Goal: Find specific page/section: Find specific page/section

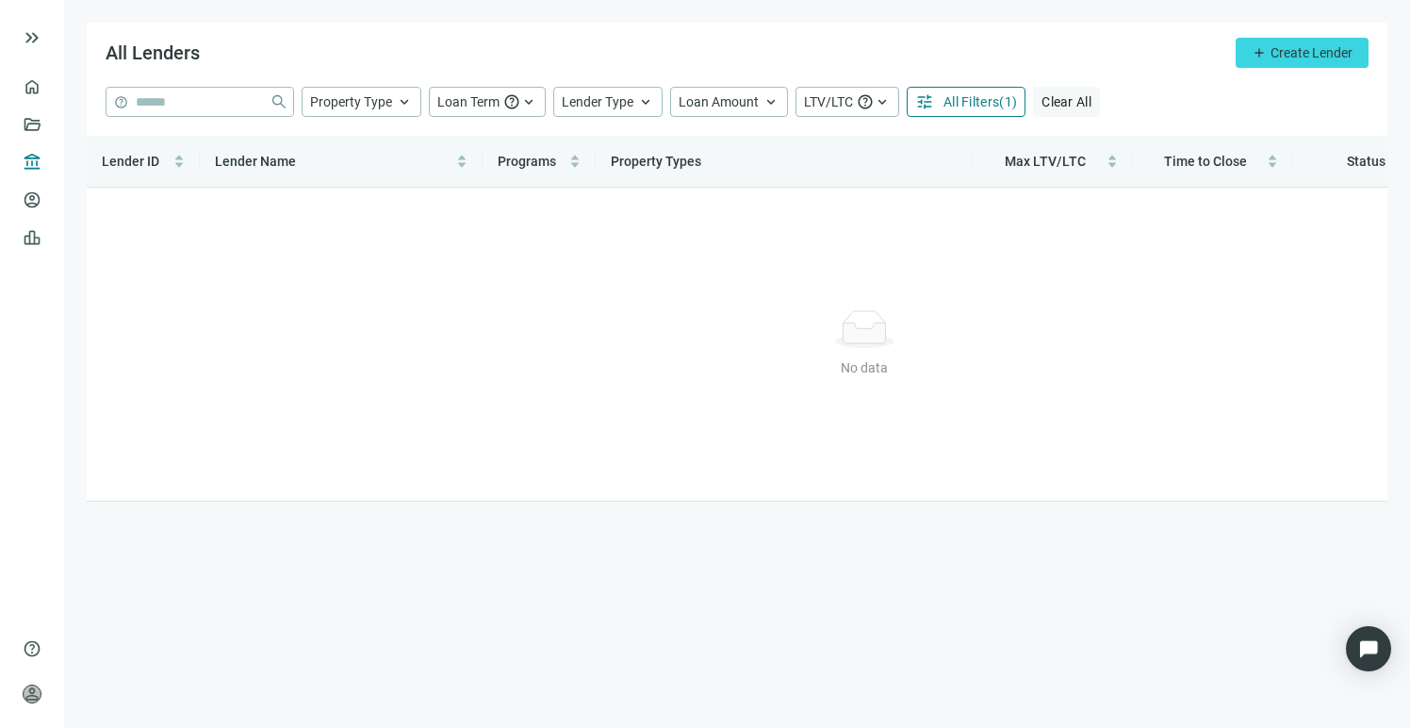
click at [1051, 104] on span "Clear All" at bounding box center [1067, 101] width 50 height 15
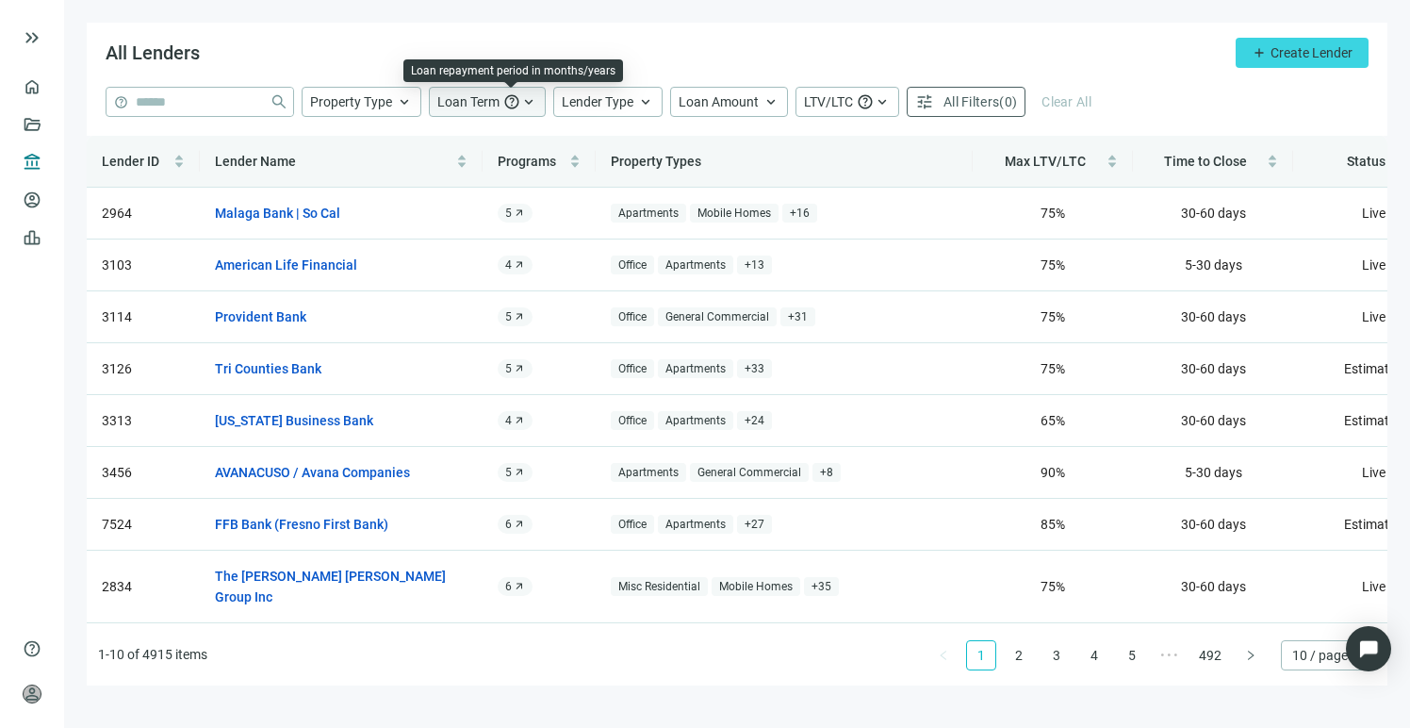
click at [503, 106] on span "help" at bounding box center [511, 101] width 17 height 17
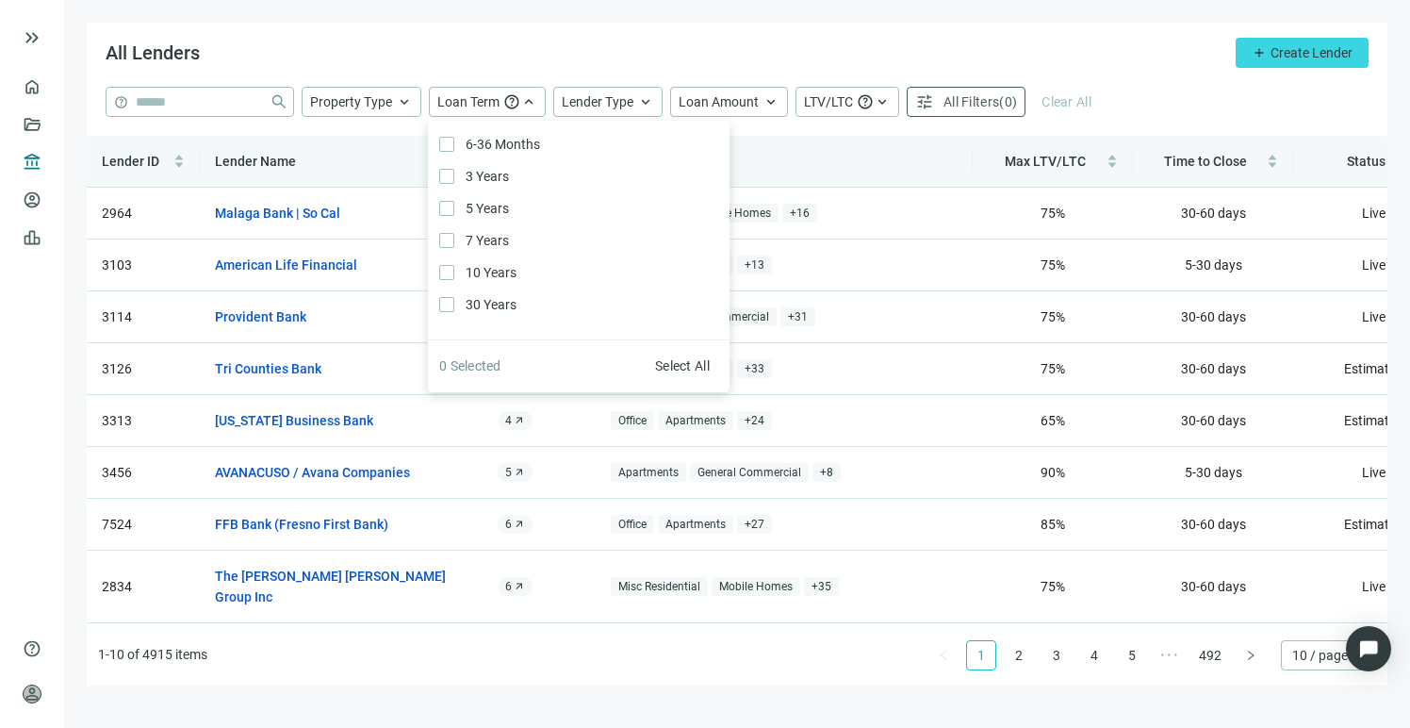
click at [693, 55] on div "All Lenders add Create Lender" at bounding box center [737, 55] width 1301 height 64
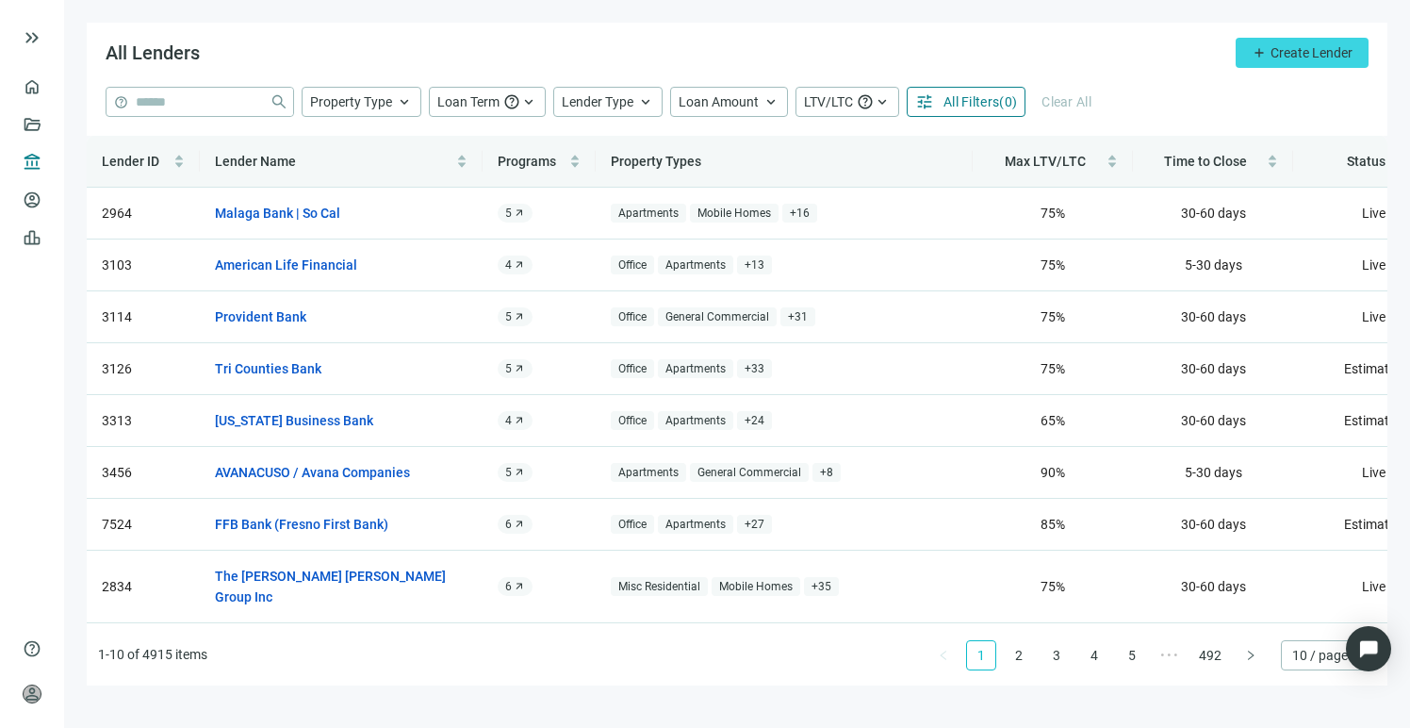
click at [999, 100] on span "( 0 )" at bounding box center [1008, 101] width 18 height 15
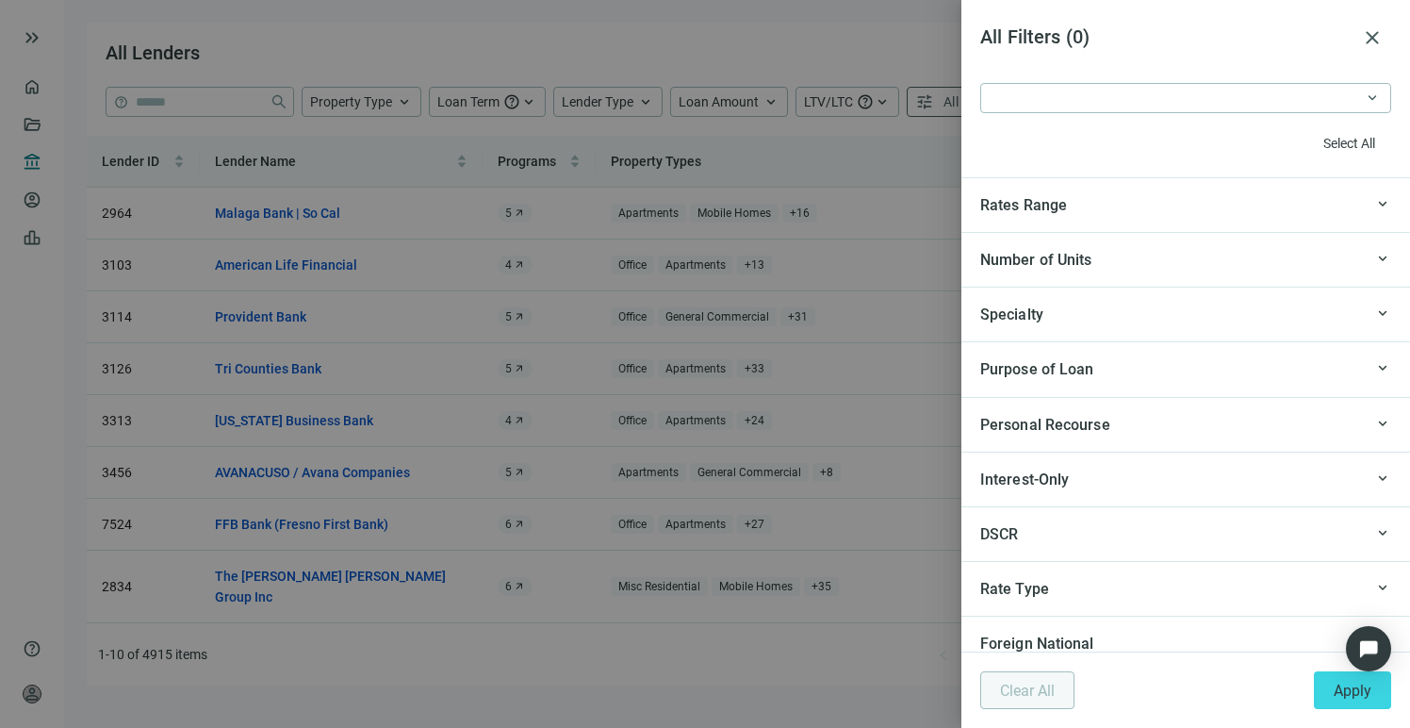
scroll to position [1938, 0]
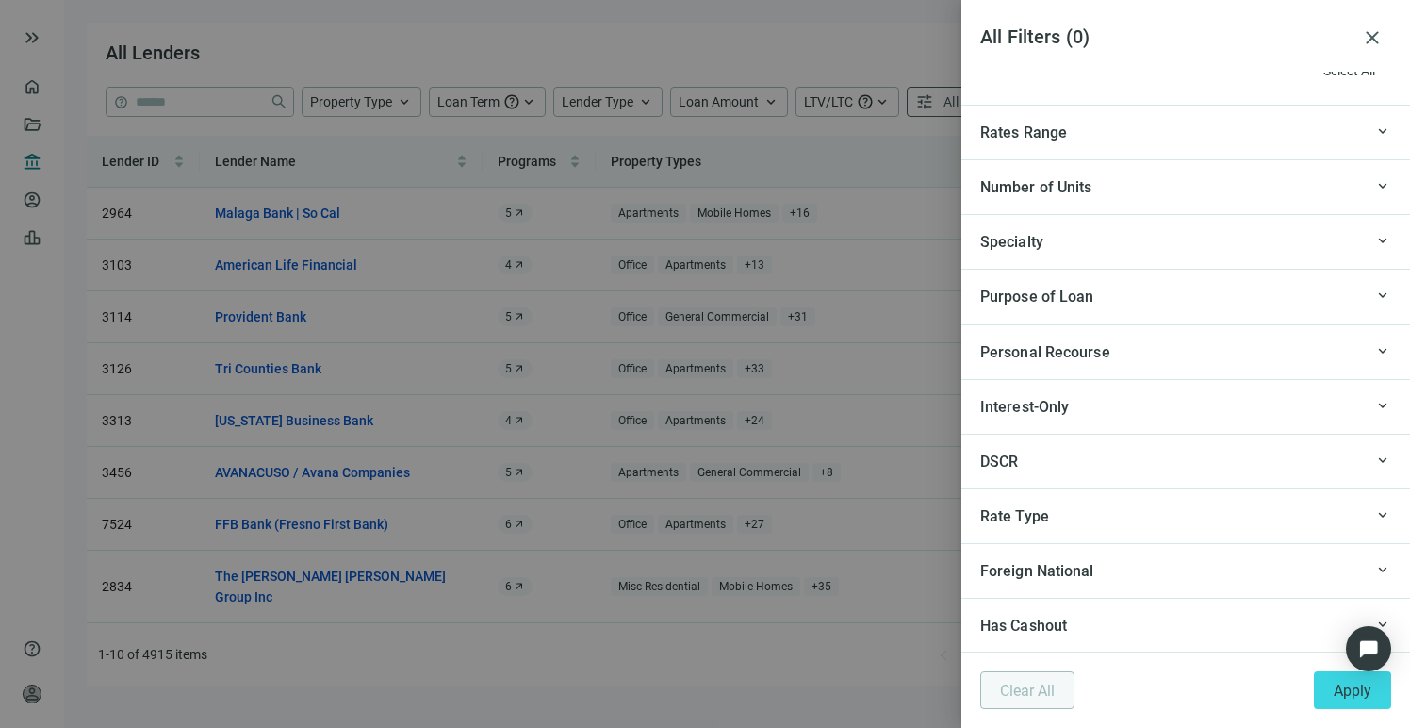
click at [1115, 253] on div "Specialty" at bounding box center [1171, 242] width 383 height 24
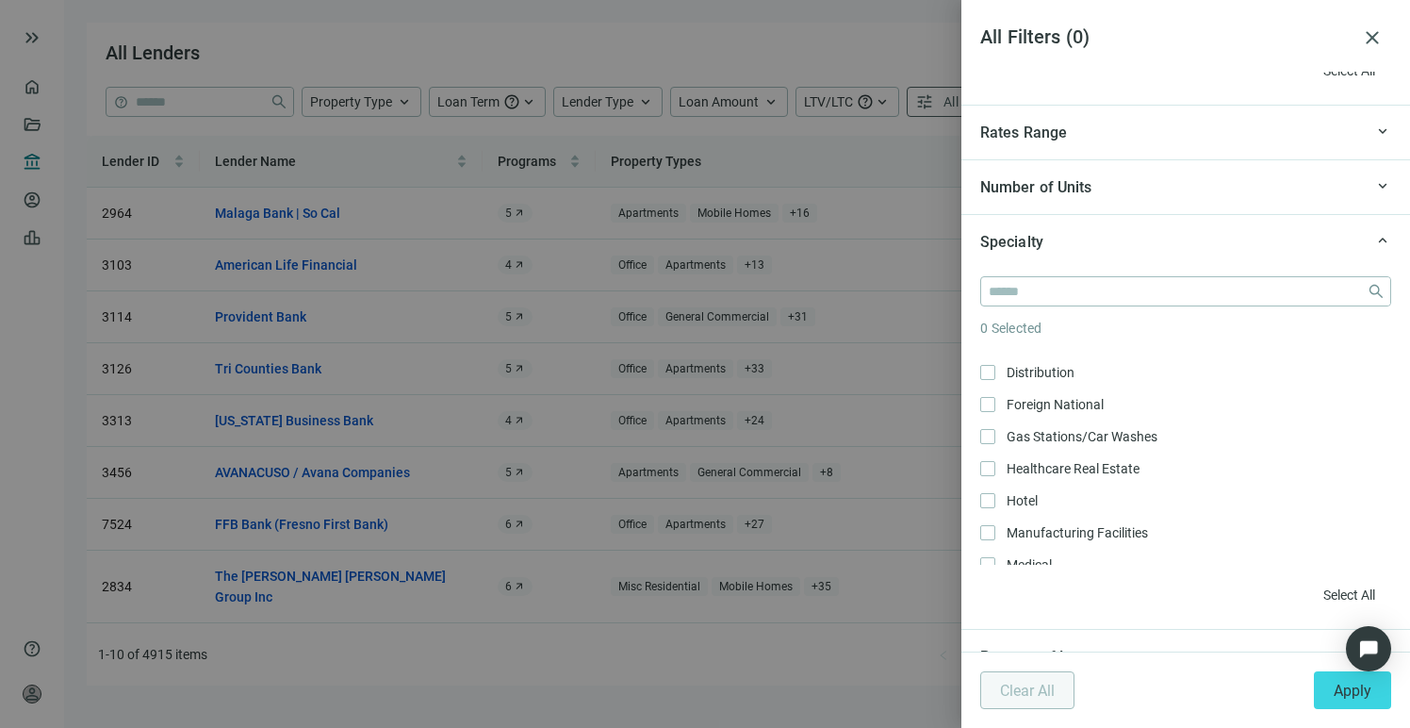
scroll to position [119, 0]
click at [1069, 294] on input "search" at bounding box center [1174, 291] width 370 height 28
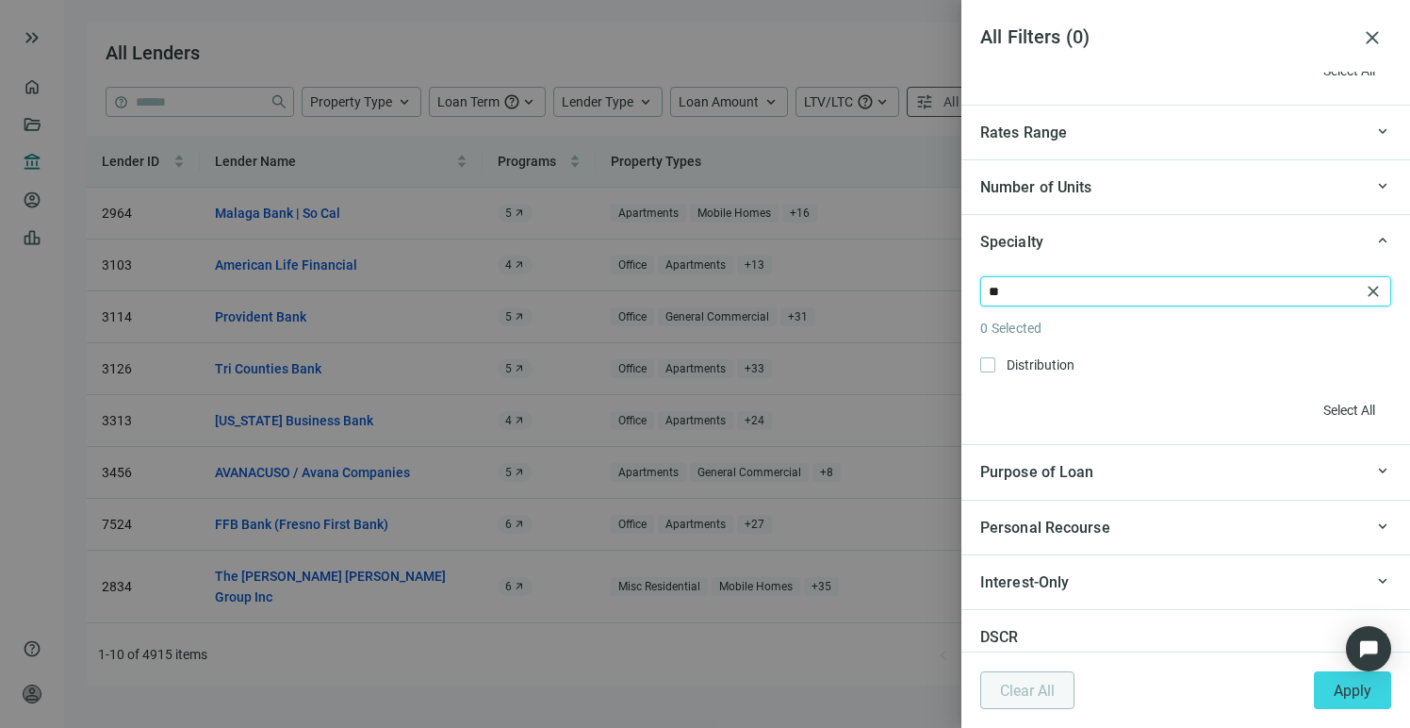
scroll to position [0, 0]
type input "*"
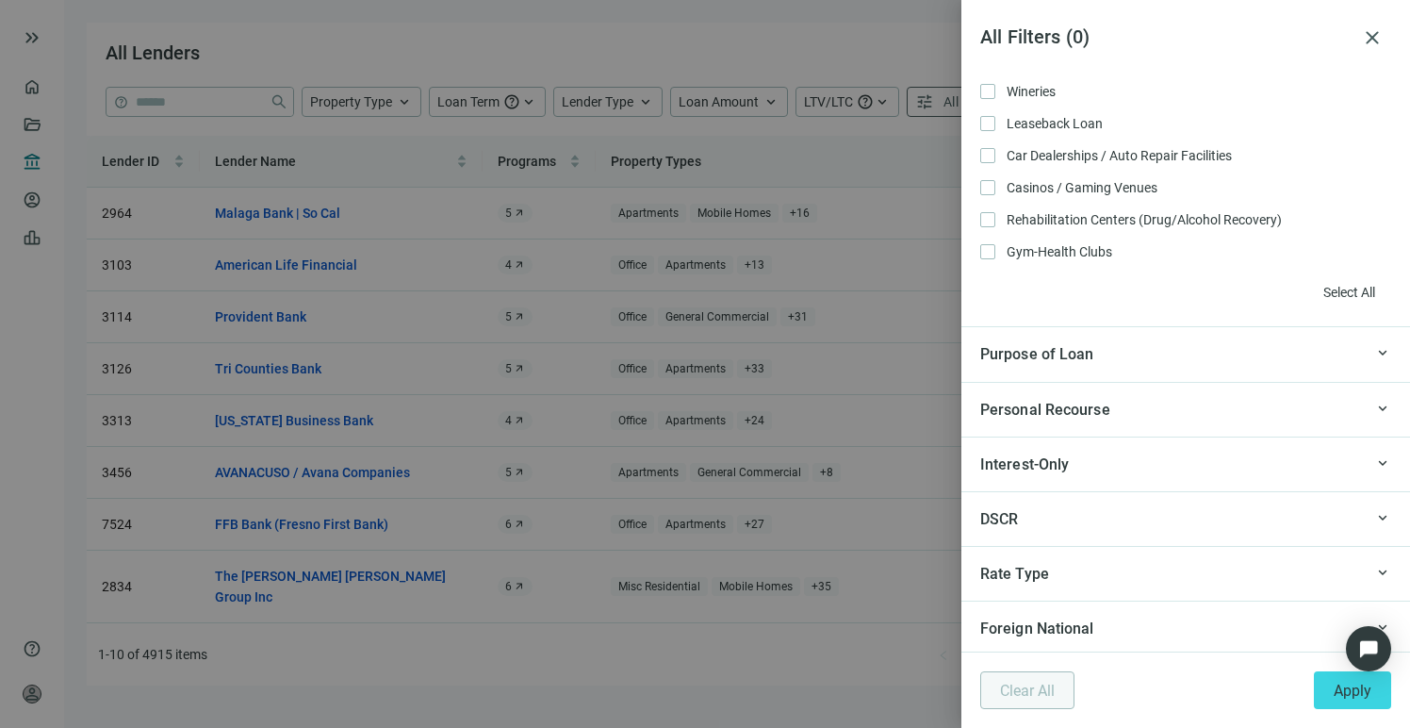
scroll to position [2245, 0]
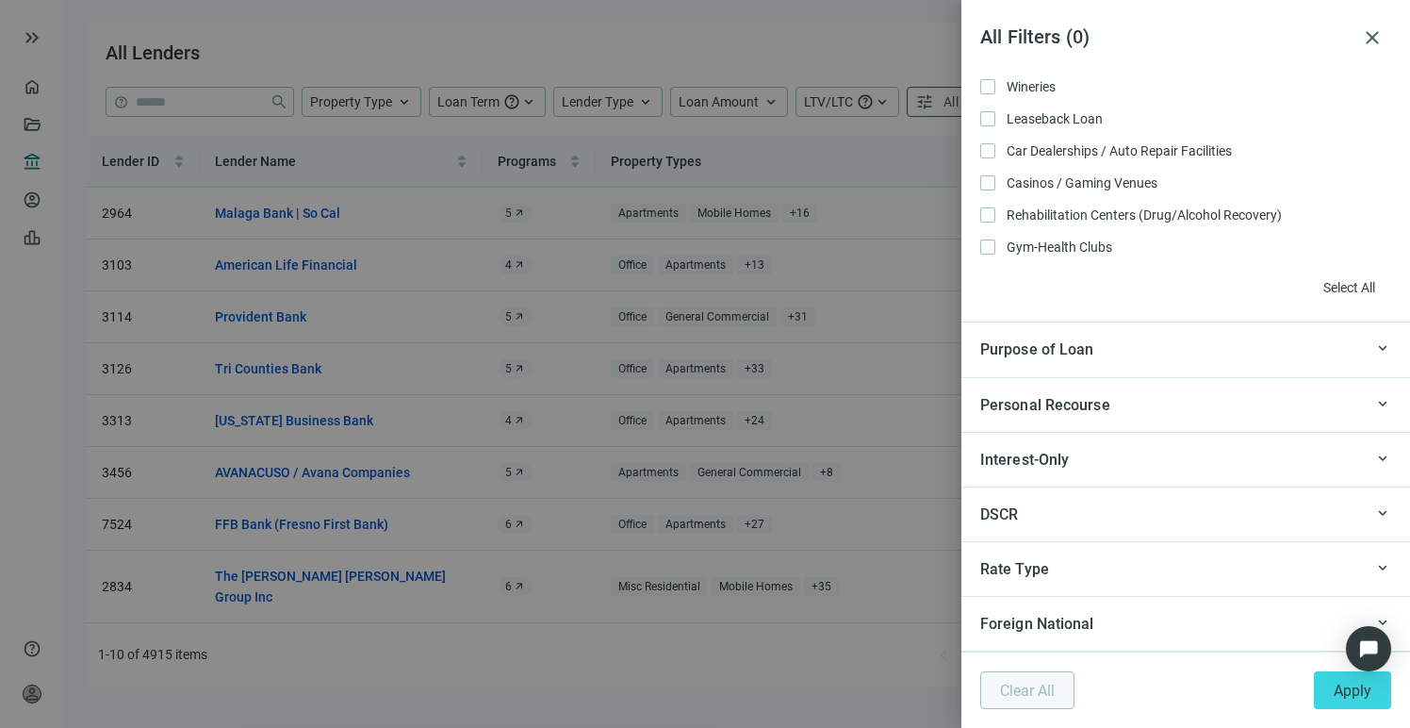
click at [1146, 353] on div "Purpose of Loan" at bounding box center [1171, 349] width 383 height 24
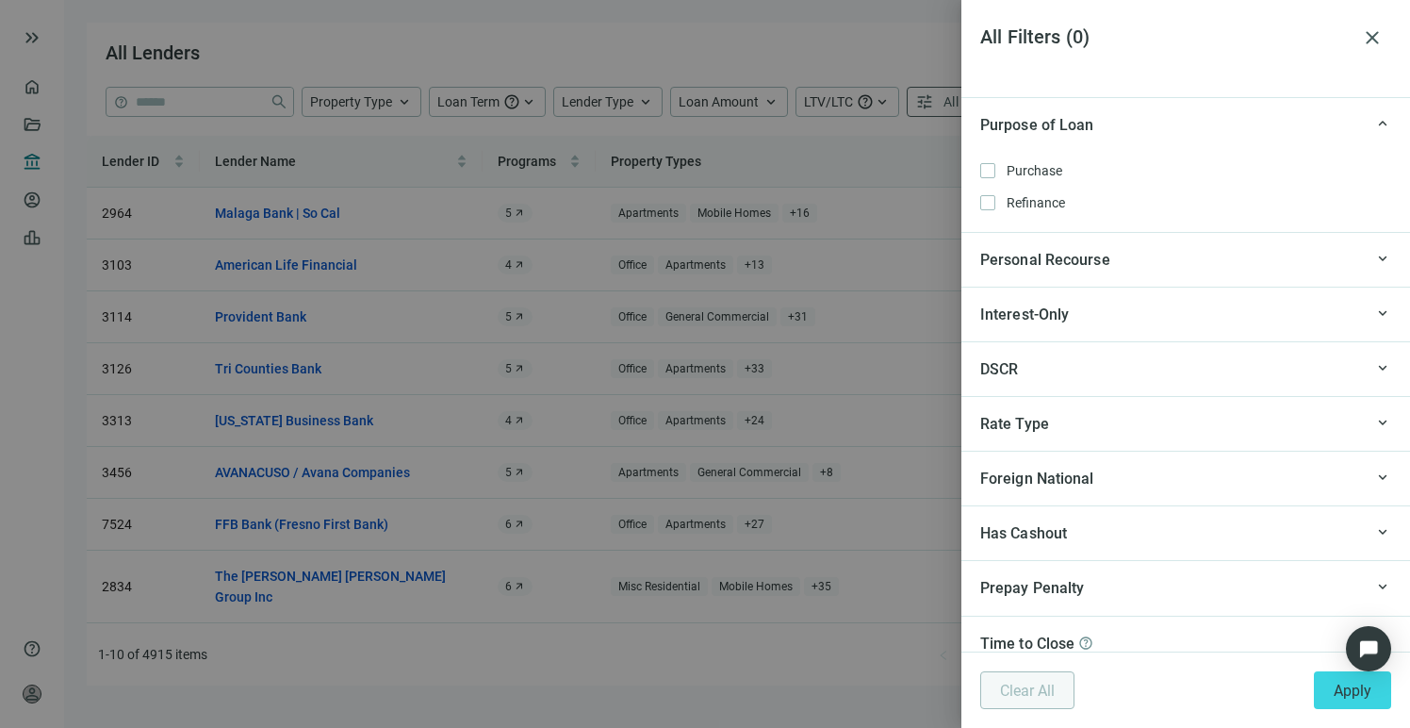
scroll to position [2488, 0]
